Goal: Navigation & Orientation: Find specific page/section

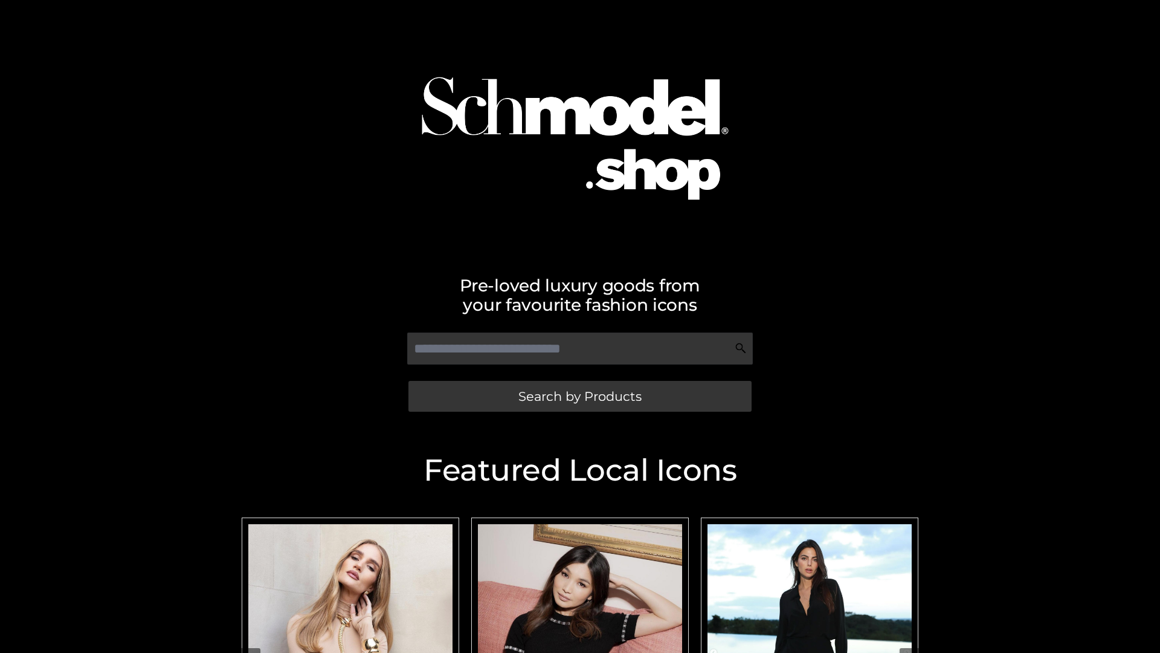
click at [579, 396] on span "Search by Products" at bounding box center [579, 396] width 123 height 13
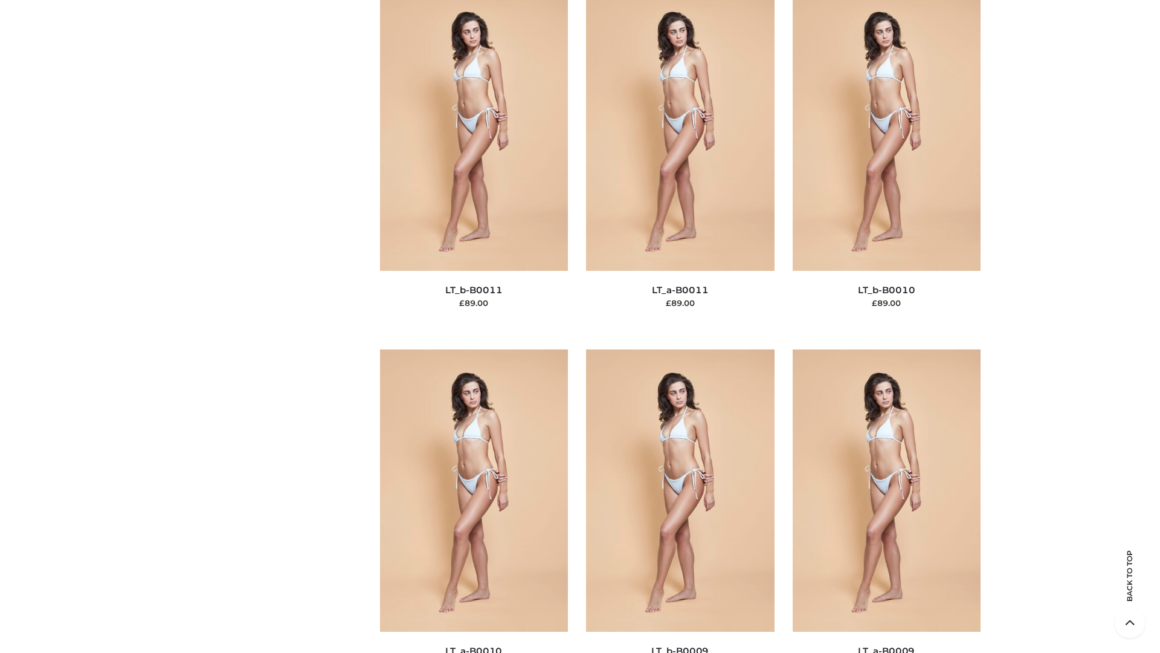
scroll to position [5427, 0]
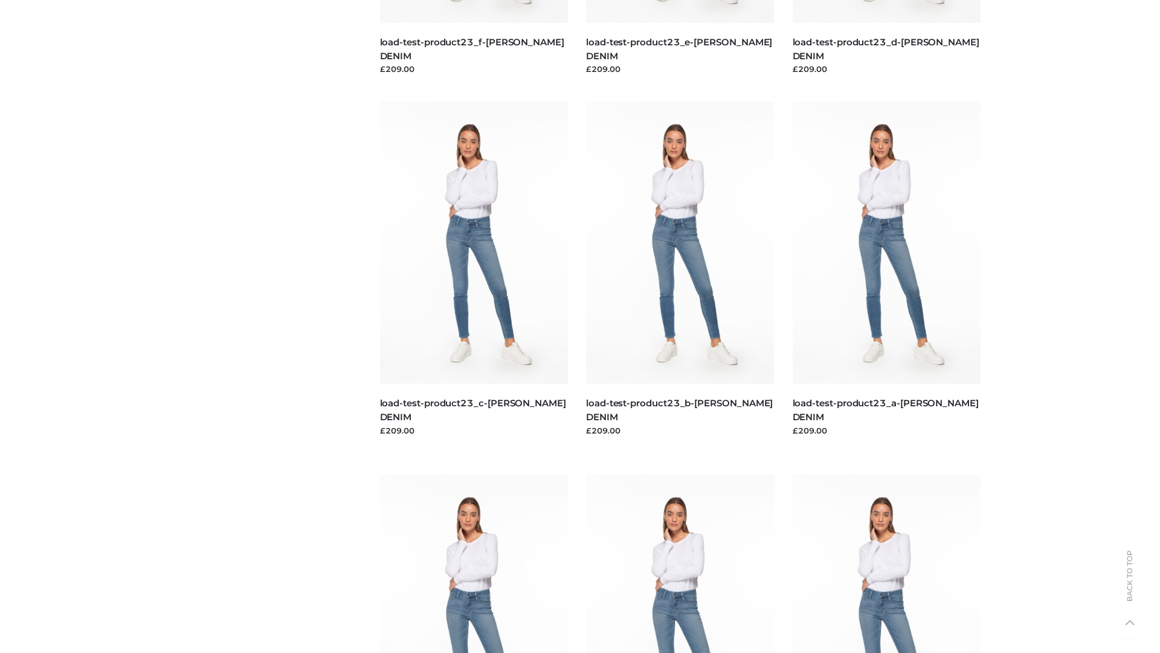
scroll to position [1060, 0]
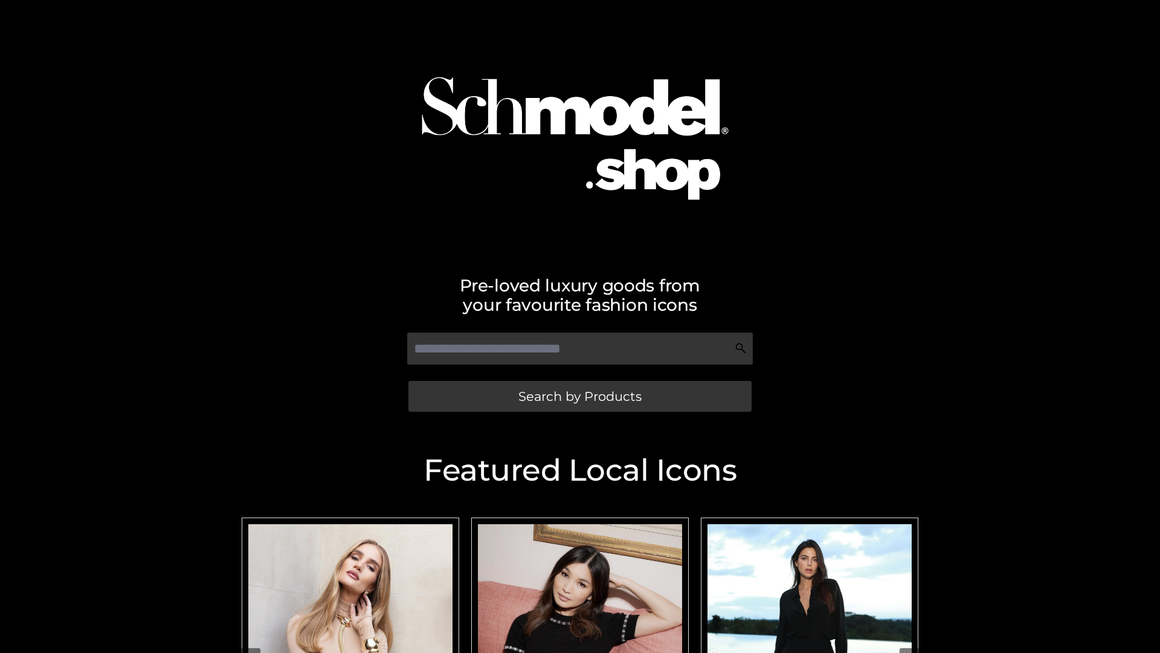
click at [579, 396] on span "Search by Products" at bounding box center [579, 396] width 123 height 13
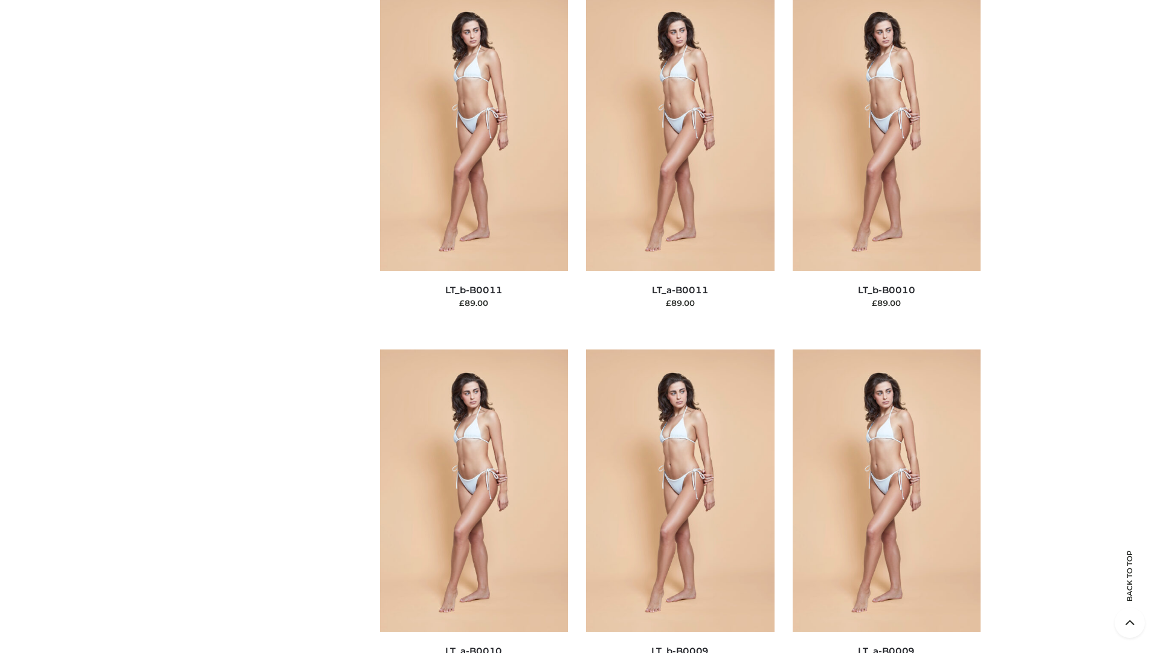
scroll to position [5427, 0]
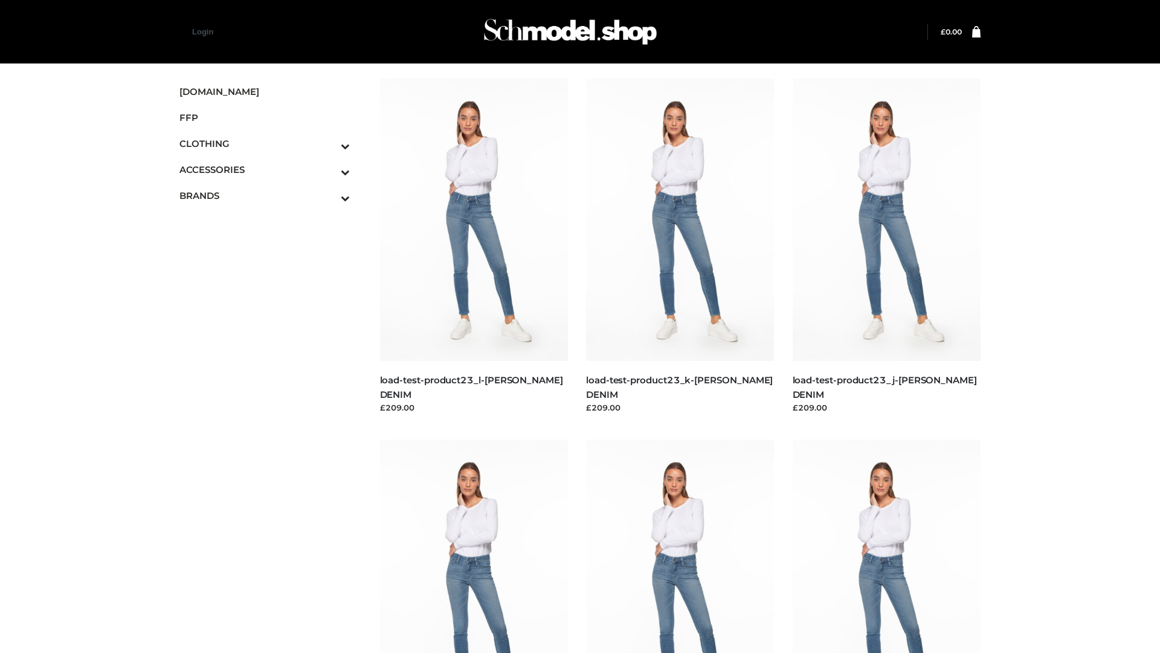
scroll to position [1060, 0]
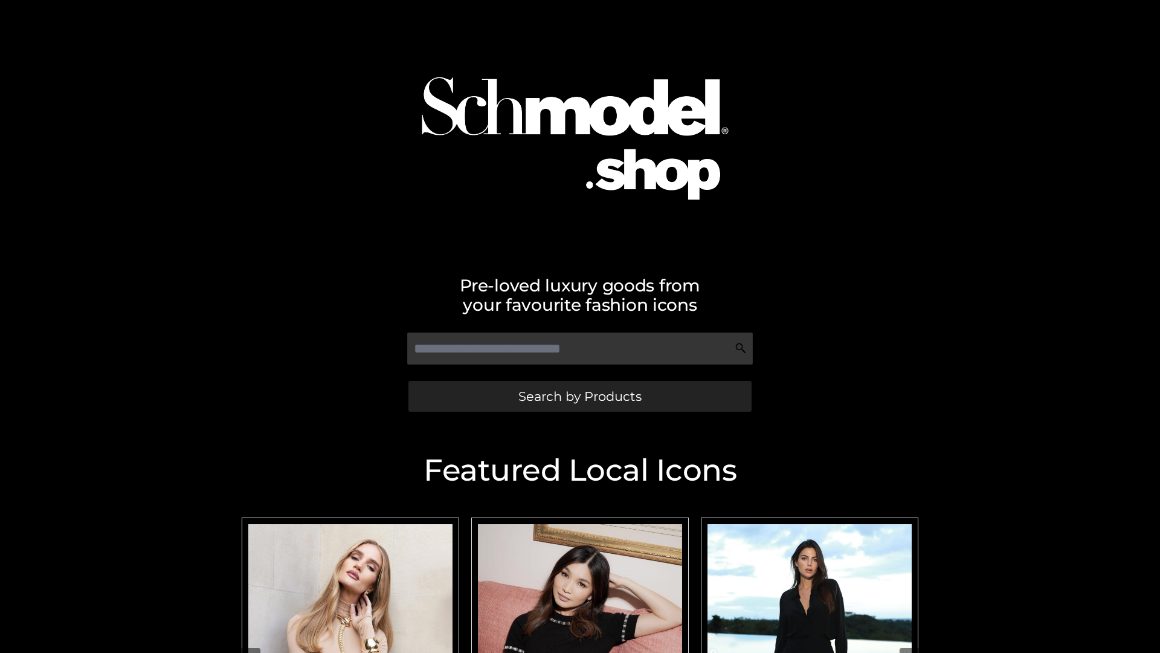
click at [579, 396] on span "Search by Products" at bounding box center [579, 396] width 123 height 13
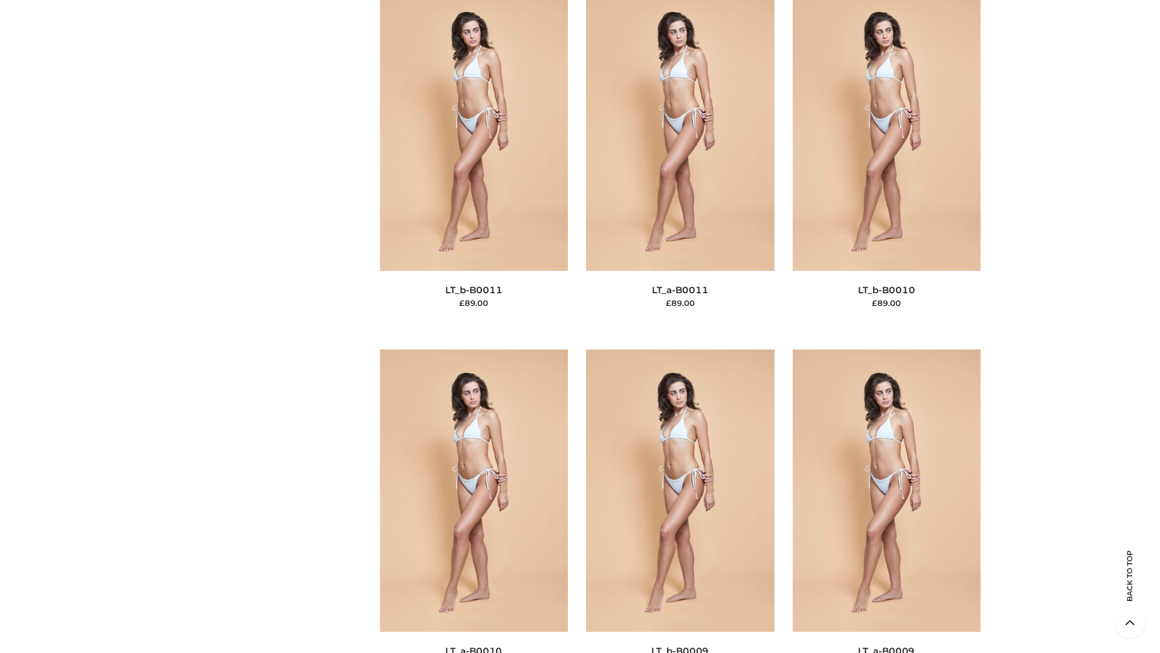
scroll to position [5427, 0]
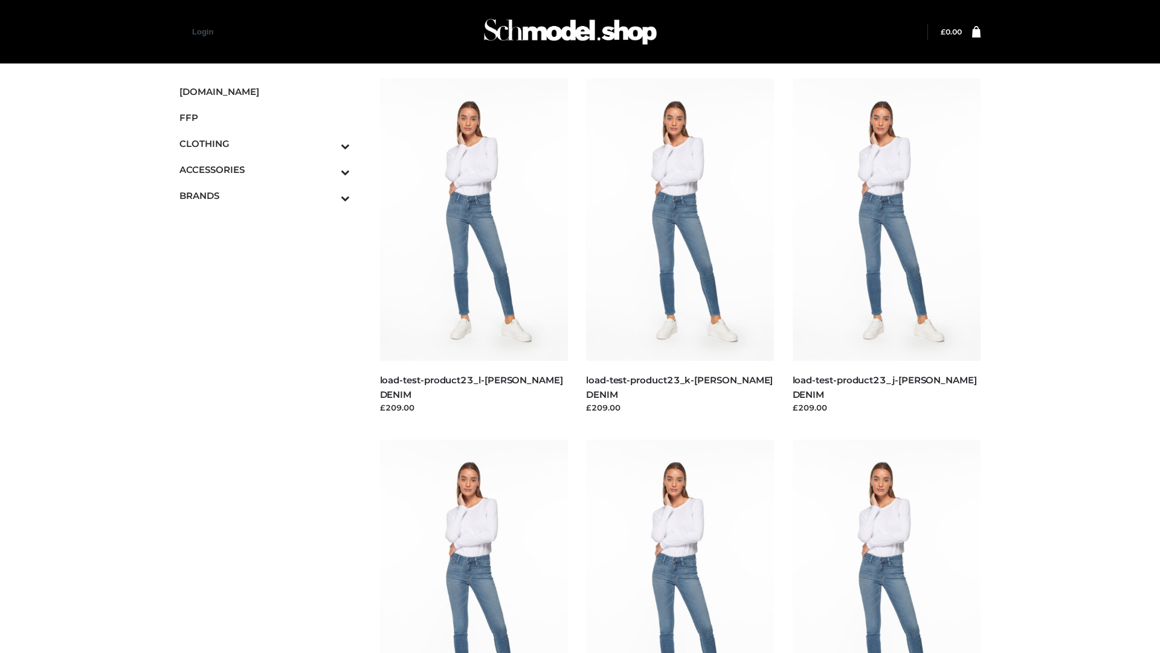
scroll to position [1060, 0]
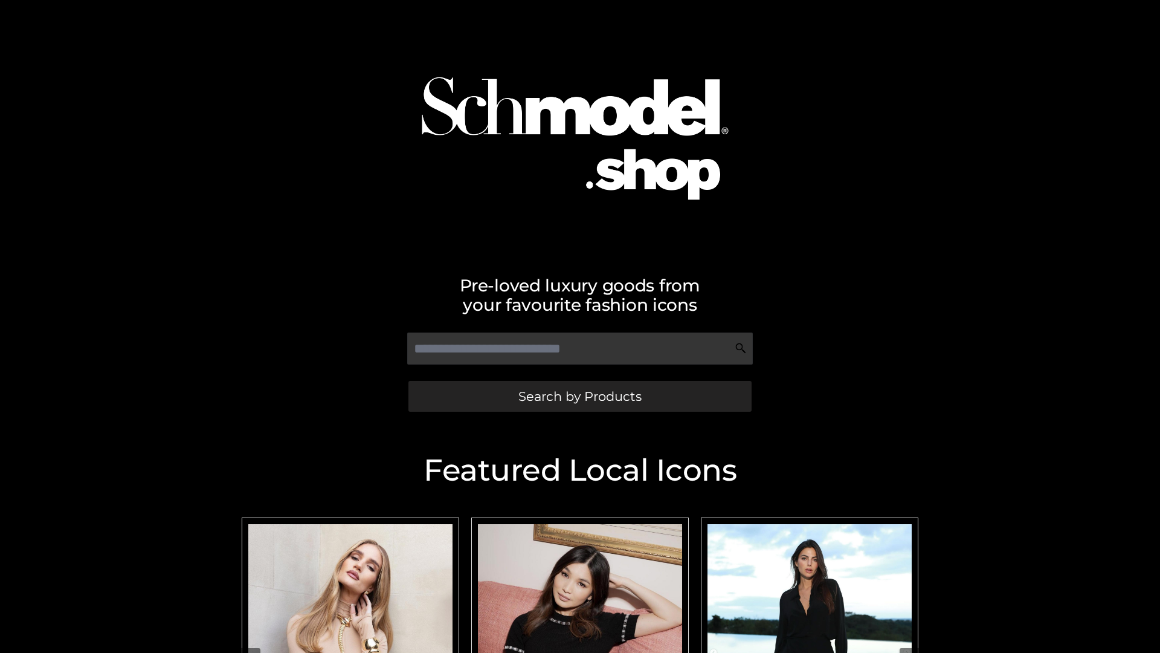
click at [579, 396] on span "Search by Products" at bounding box center [579, 396] width 123 height 13
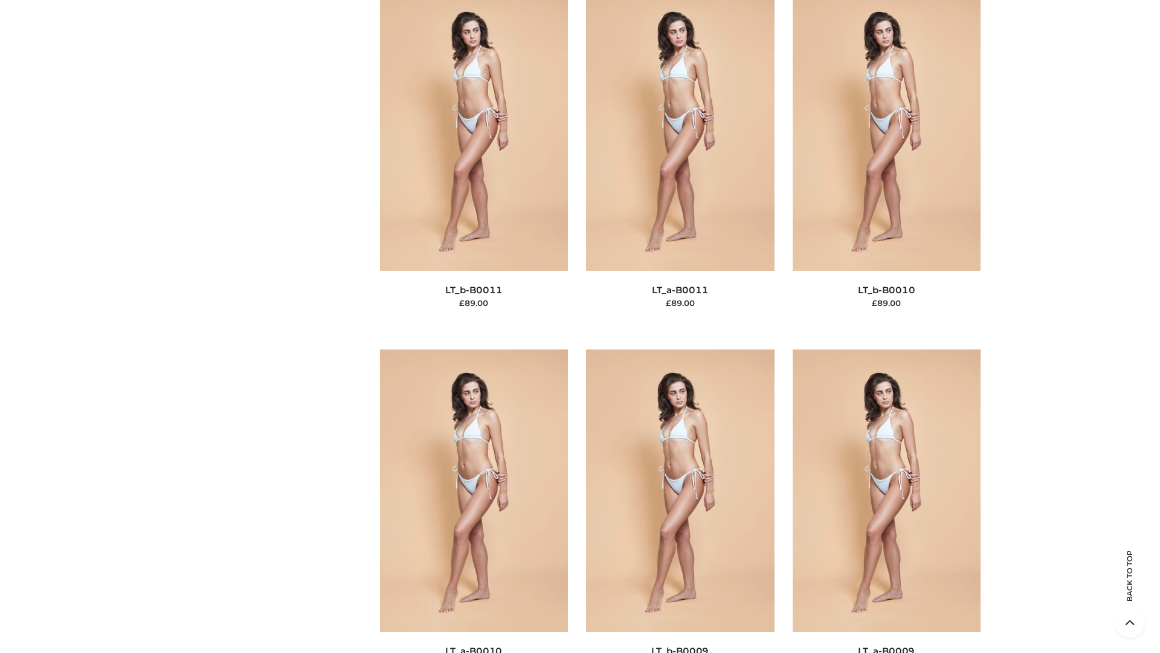
scroll to position [5427, 0]
